Goal: Task Accomplishment & Management: Use online tool/utility

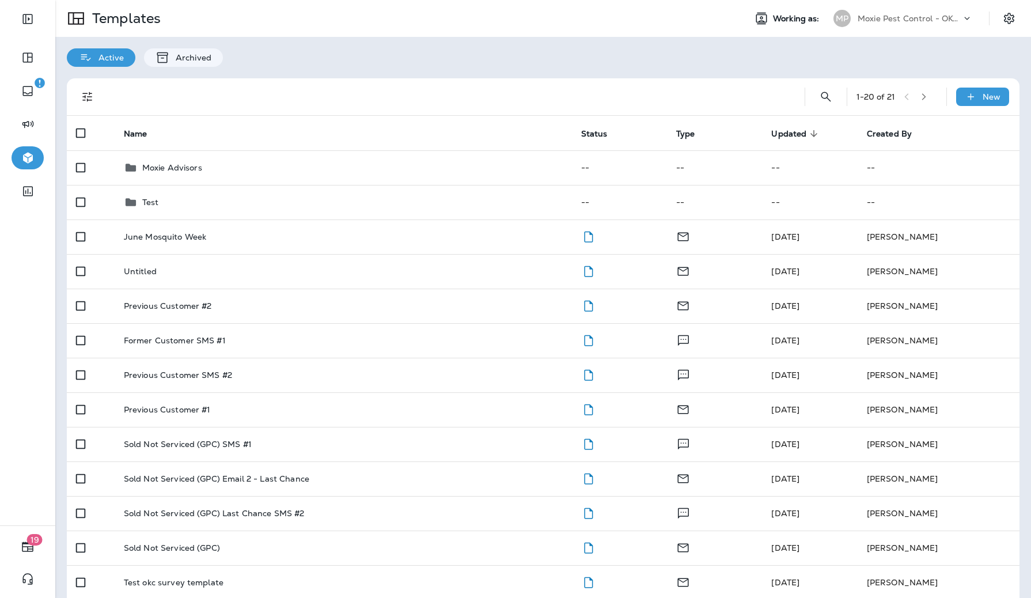
click at [939, 21] on p "Moxie Pest Control - OKC [GEOGRAPHIC_DATA]" at bounding box center [910, 18] width 104 height 9
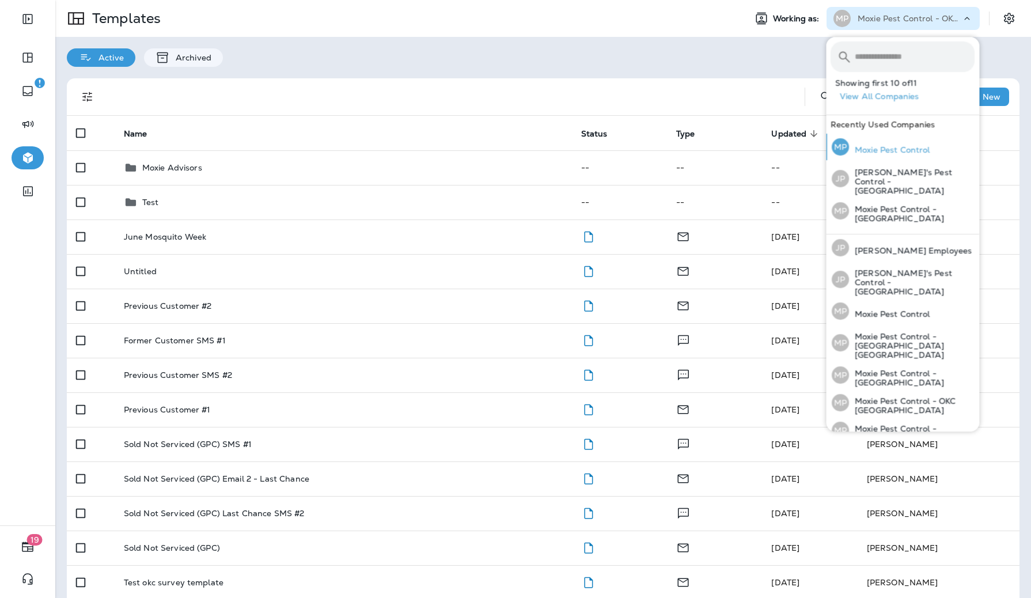
click at [912, 148] on p "Moxie Pest Control" at bounding box center [889, 149] width 81 height 9
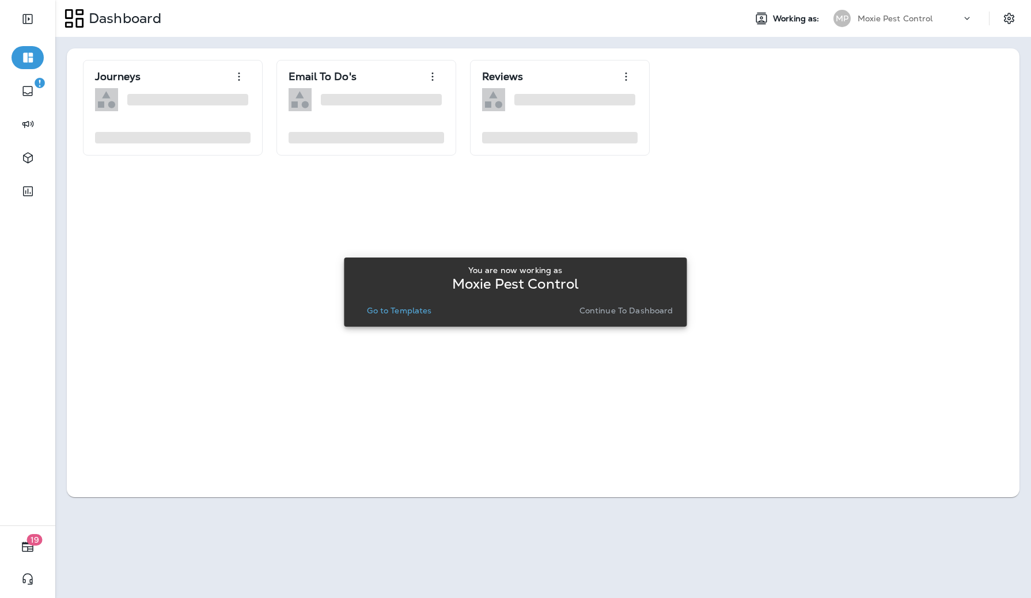
click at [398, 312] on p "Go to Templates" at bounding box center [399, 310] width 65 height 9
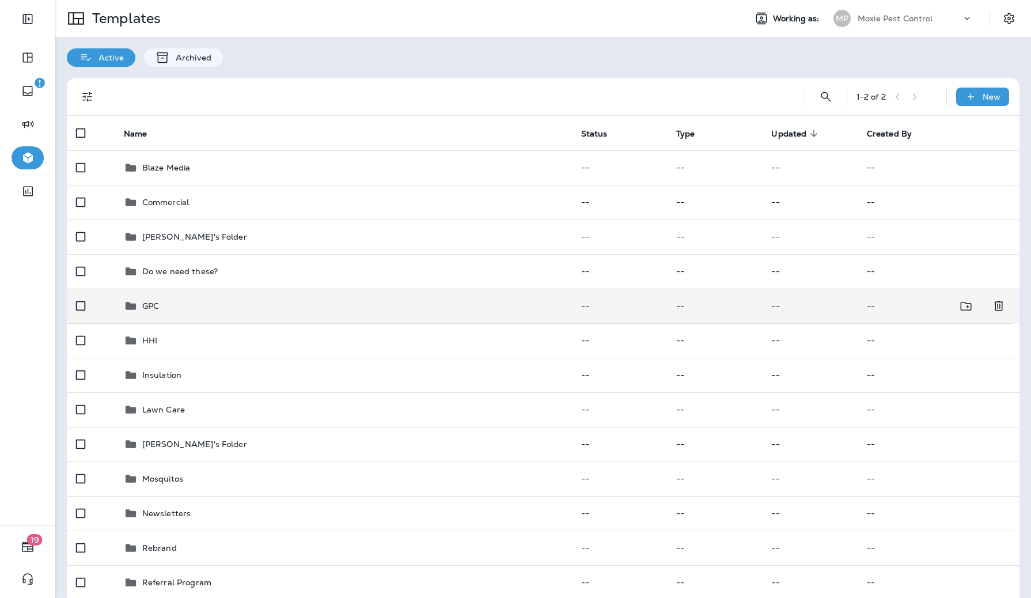
click at [154, 306] on p "GPC" at bounding box center [150, 305] width 17 height 9
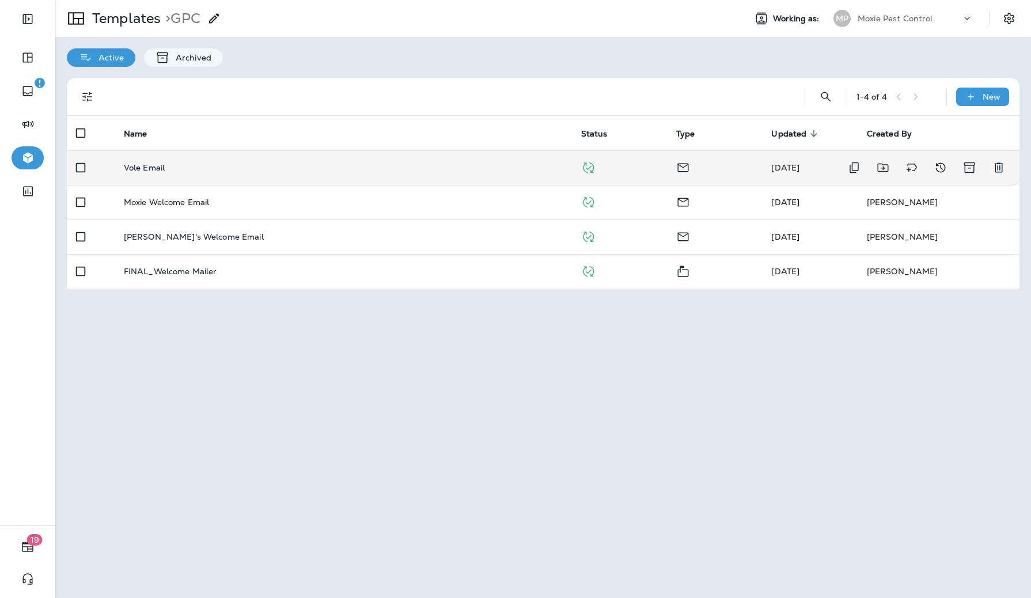
click at [143, 165] on p "Vole Email" at bounding box center [144, 167] width 41 height 9
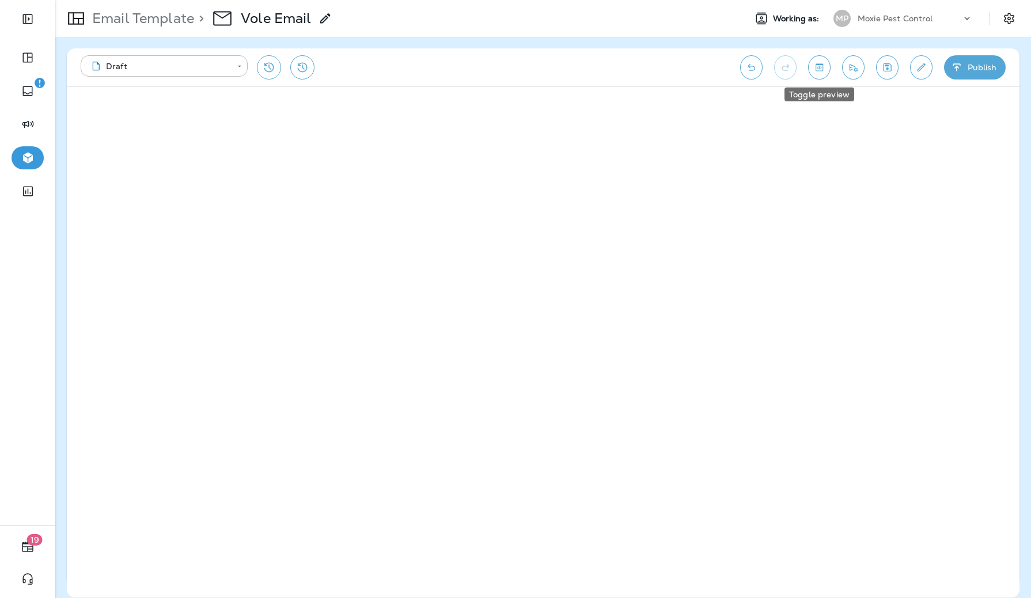
click at [818, 69] on icon "Toggle preview" at bounding box center [820, 68] width 12 height 12
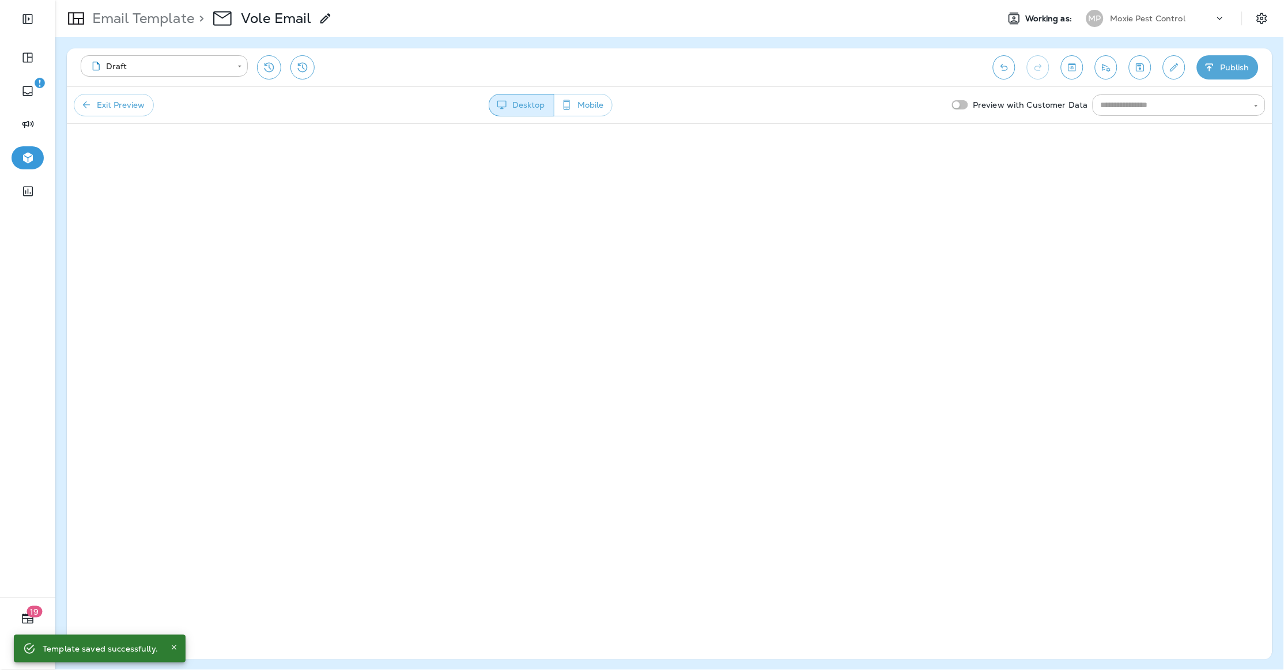
click at [174, 598] on icon "Close" at bounding box center [174, 648] width 8 height 8
click at [603, 108] on button "Mobile" at bounding box center [583, 105] width 59 height 22
click at [525, 107] on button "Desktop" at bounding box center [521, 105] width 65 height 22
click at [97, 109] on button "Exit Preview" at bounding box center [114, 105] width 80 height 22
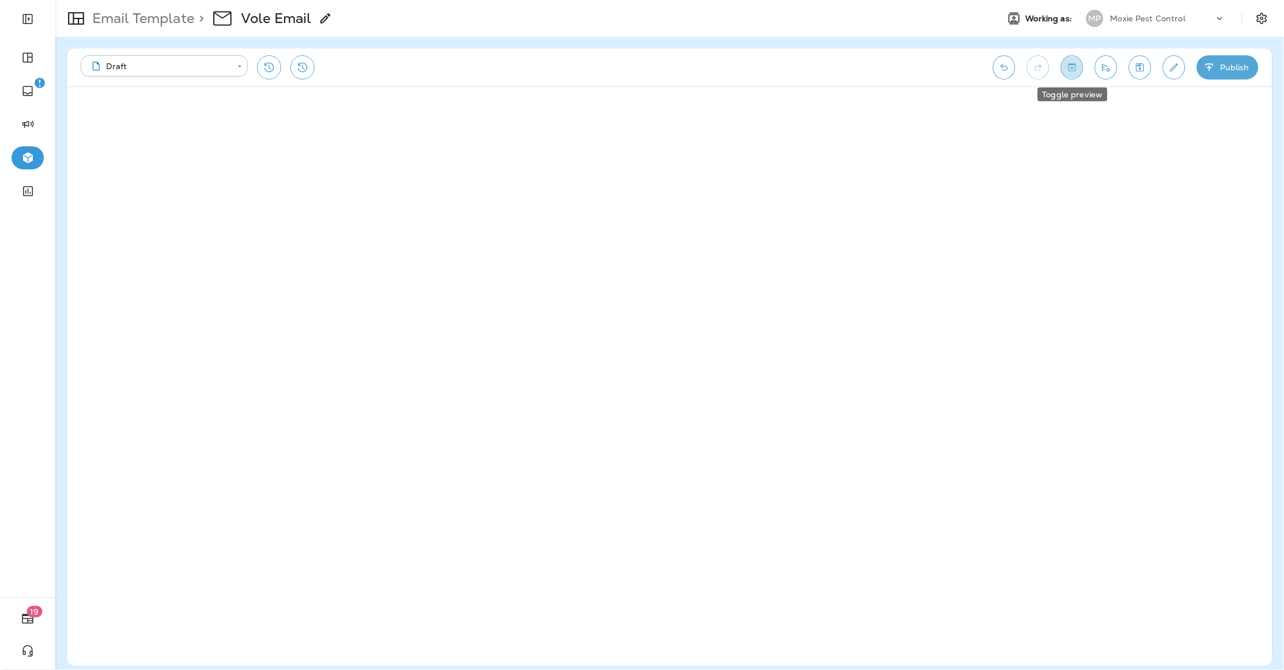
click at [1031, 73] on icon "Toggle preview" at bounding box center [1072, 68] width 12 height 12
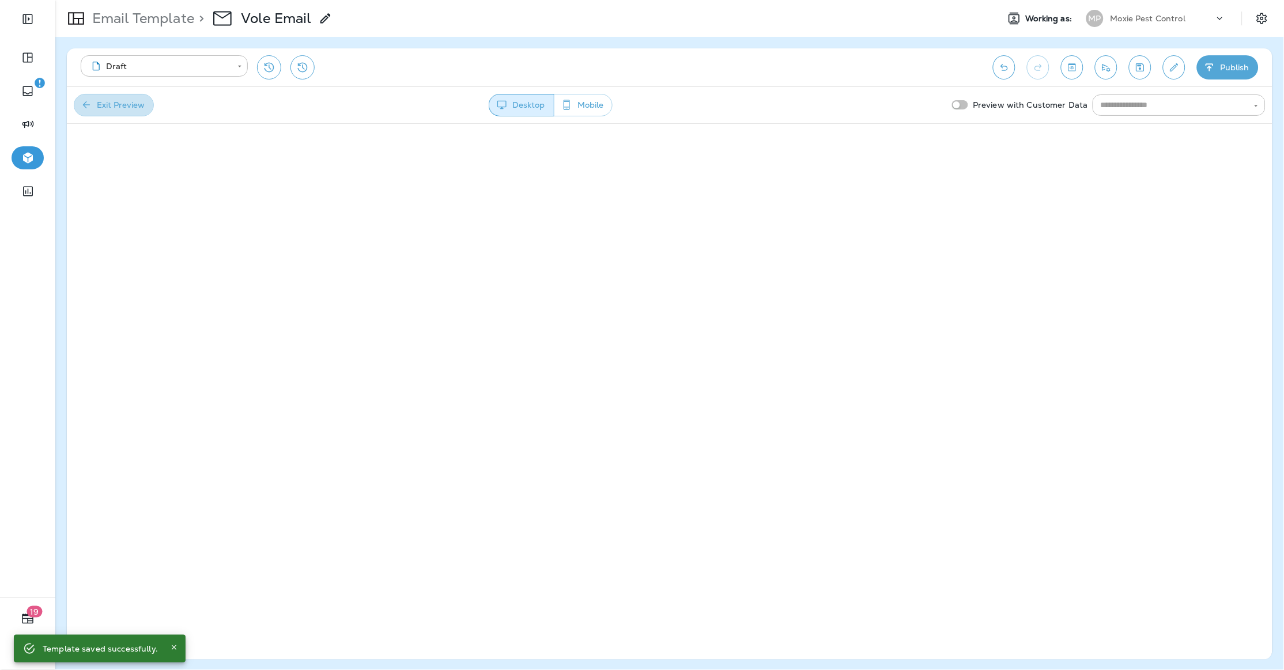
click at [126, 108] on button "Exit Preview" at bounding box center [114, 105] width 80 height 22
